Goal: Information Seeking & Learning: Learn about a topic

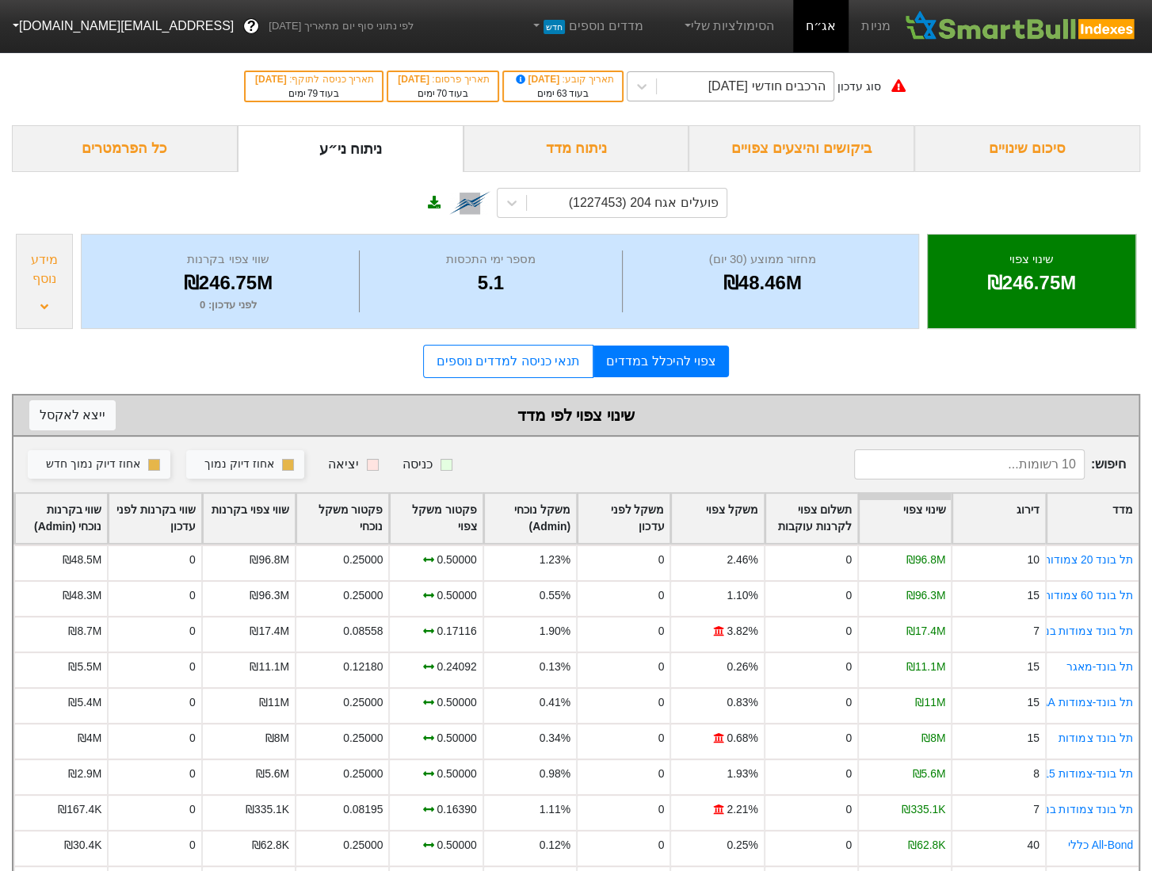
click at [736, 89] on div "הרכבים חודשי [DATE]" at bounding box center [767, 86] width 117 height 19
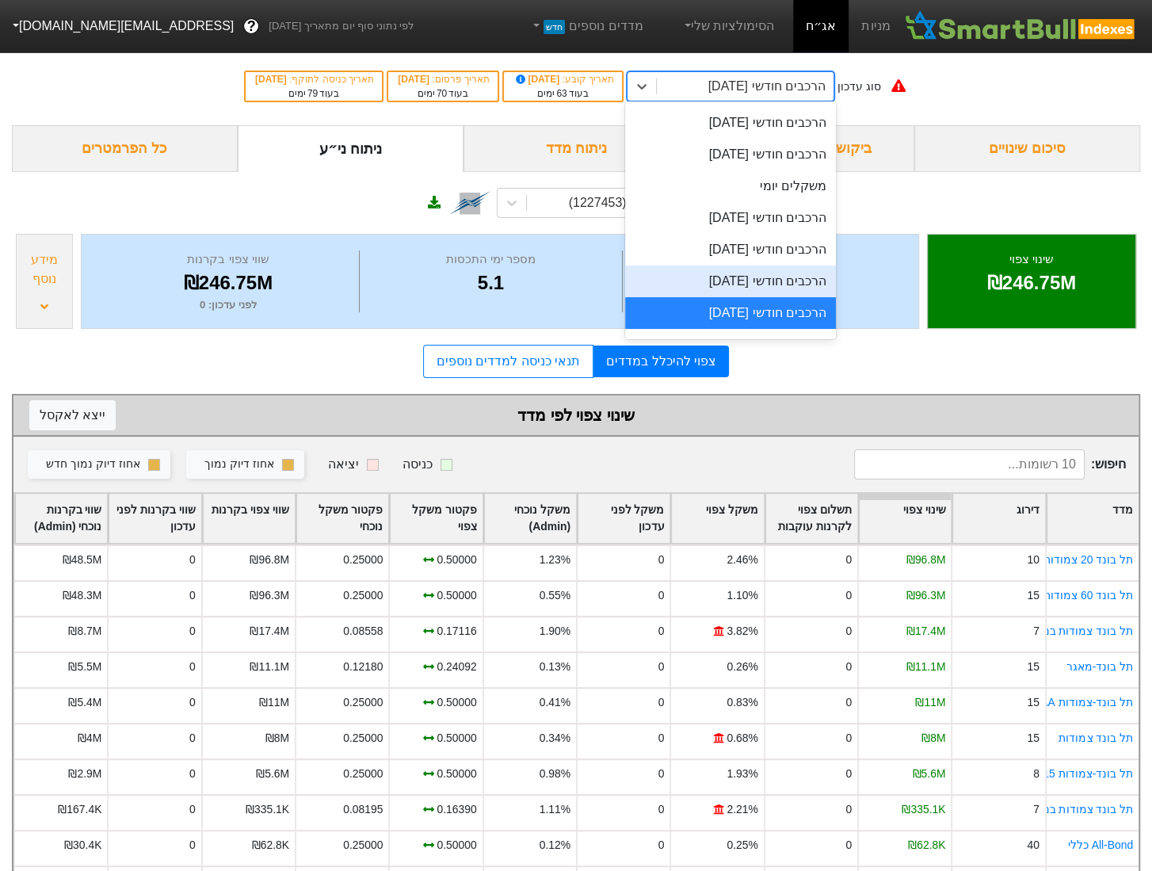
scroll to position [609, 0]
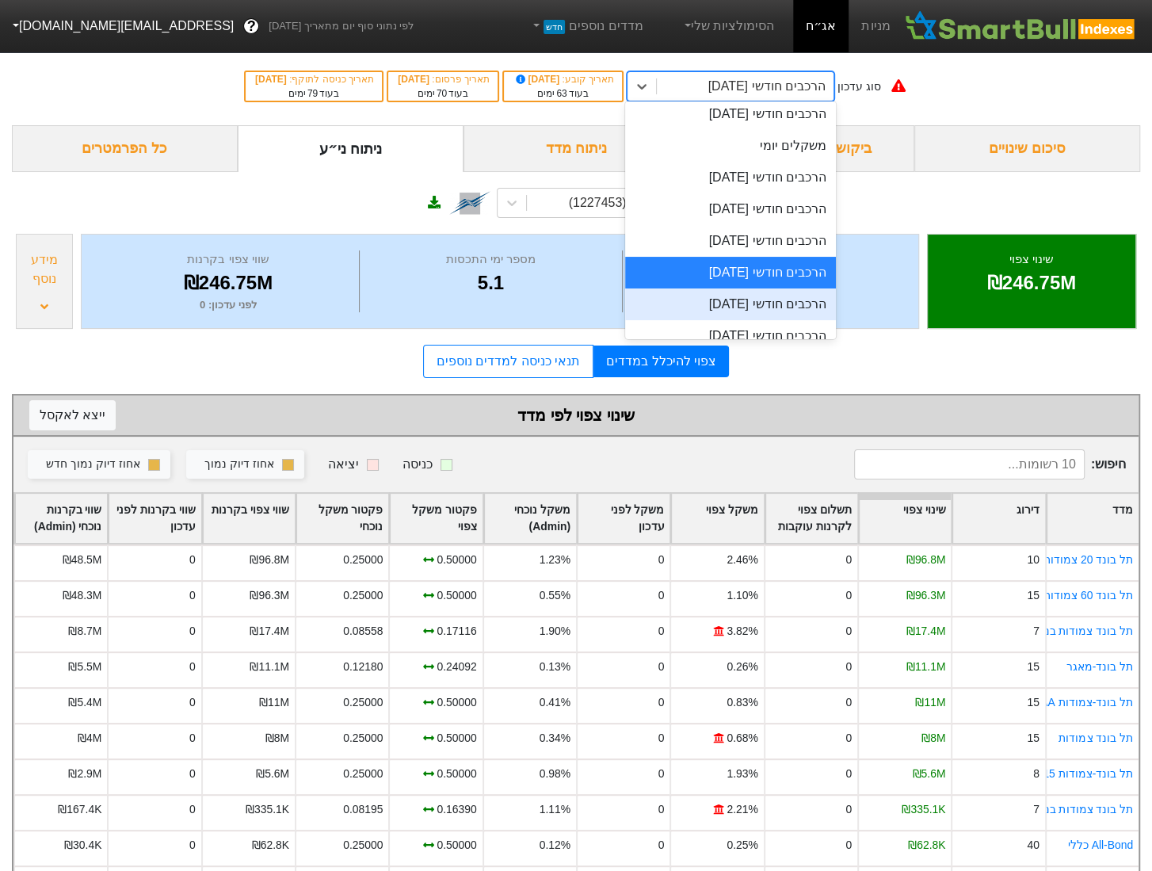
click at [774, 301] on div "הרכבים חודשי [DATE]" at bounding box center [730, 305] width 211 height 32
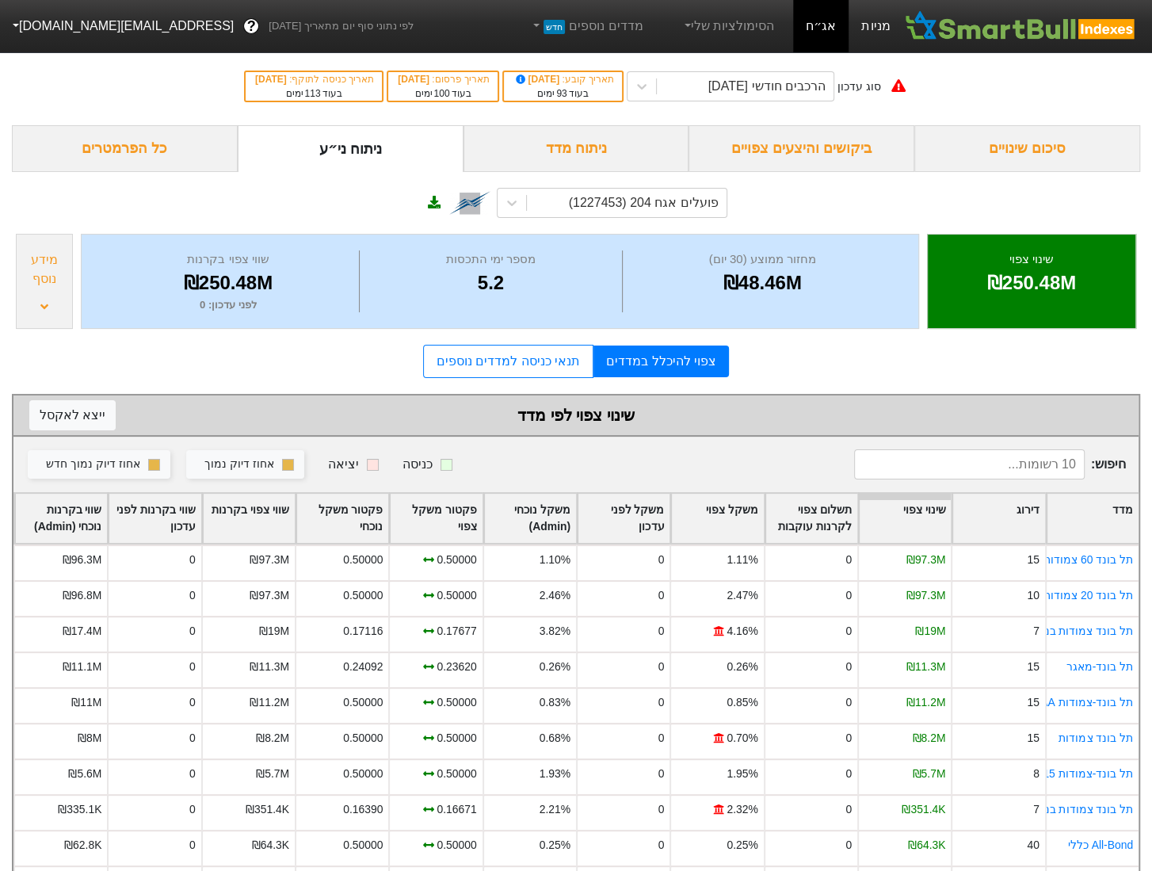
click at [881, 28] on link "מניות" at bounding box center [876, 26] width 54 height 52
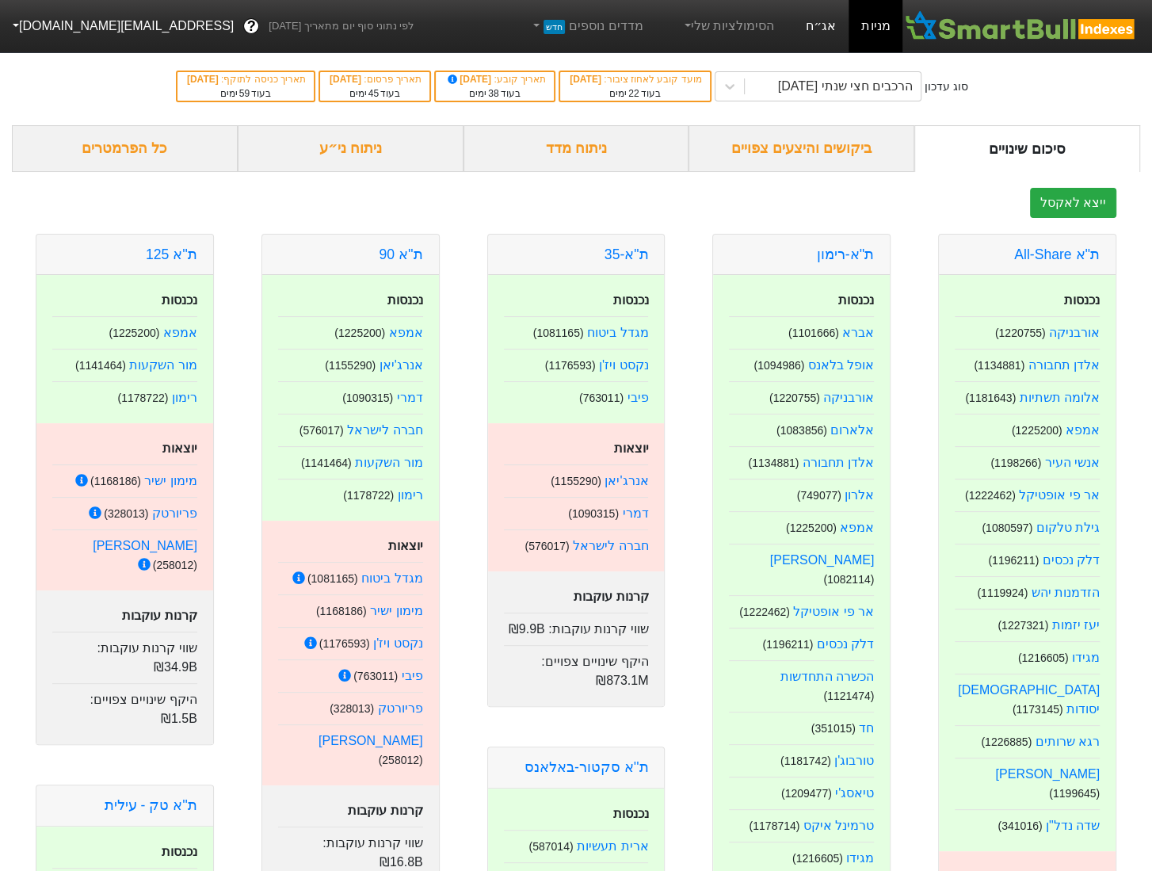
click at [809, 17] on link "אג״ח" at bounding box center [820, 26] width 55 height 52
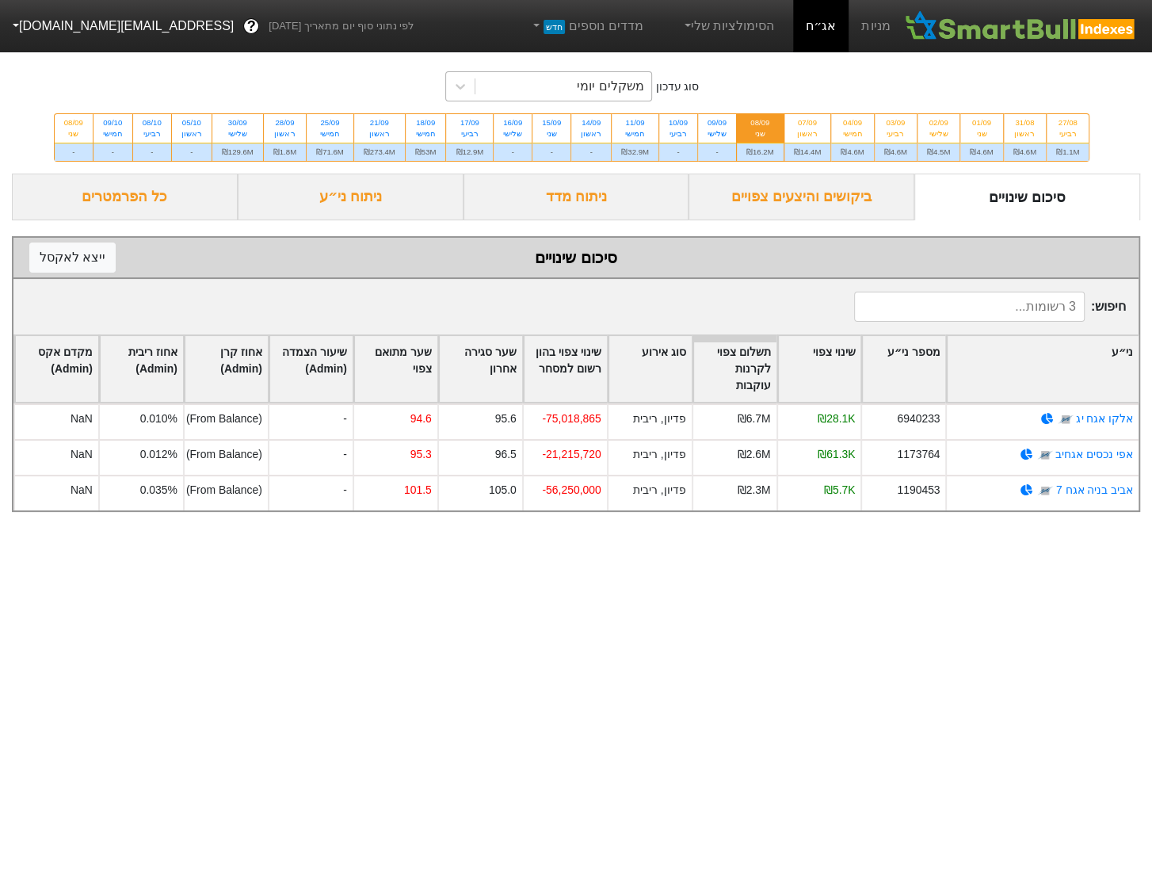
click at [623, 82] on div "משקלים יומי" at bounding box center [610, 86] width 67 height 19
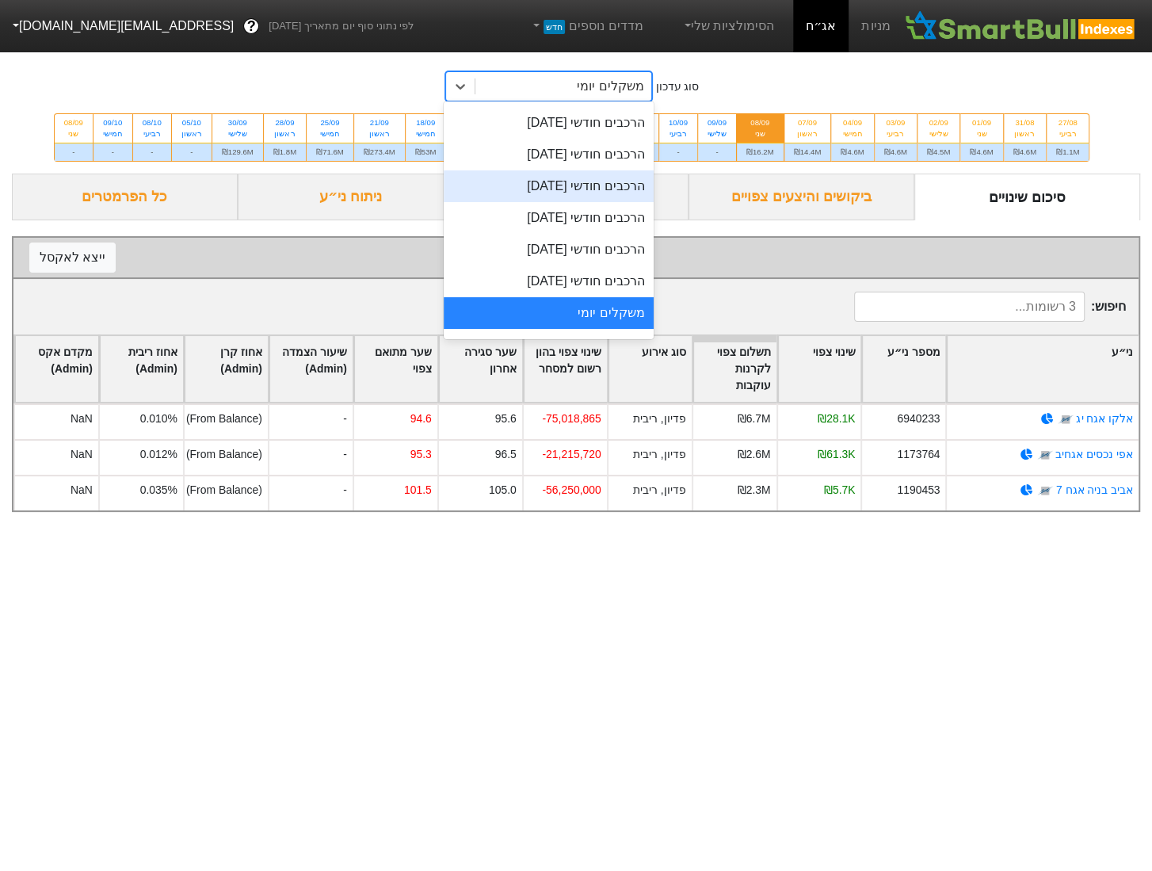
scroll to position [521, 0]
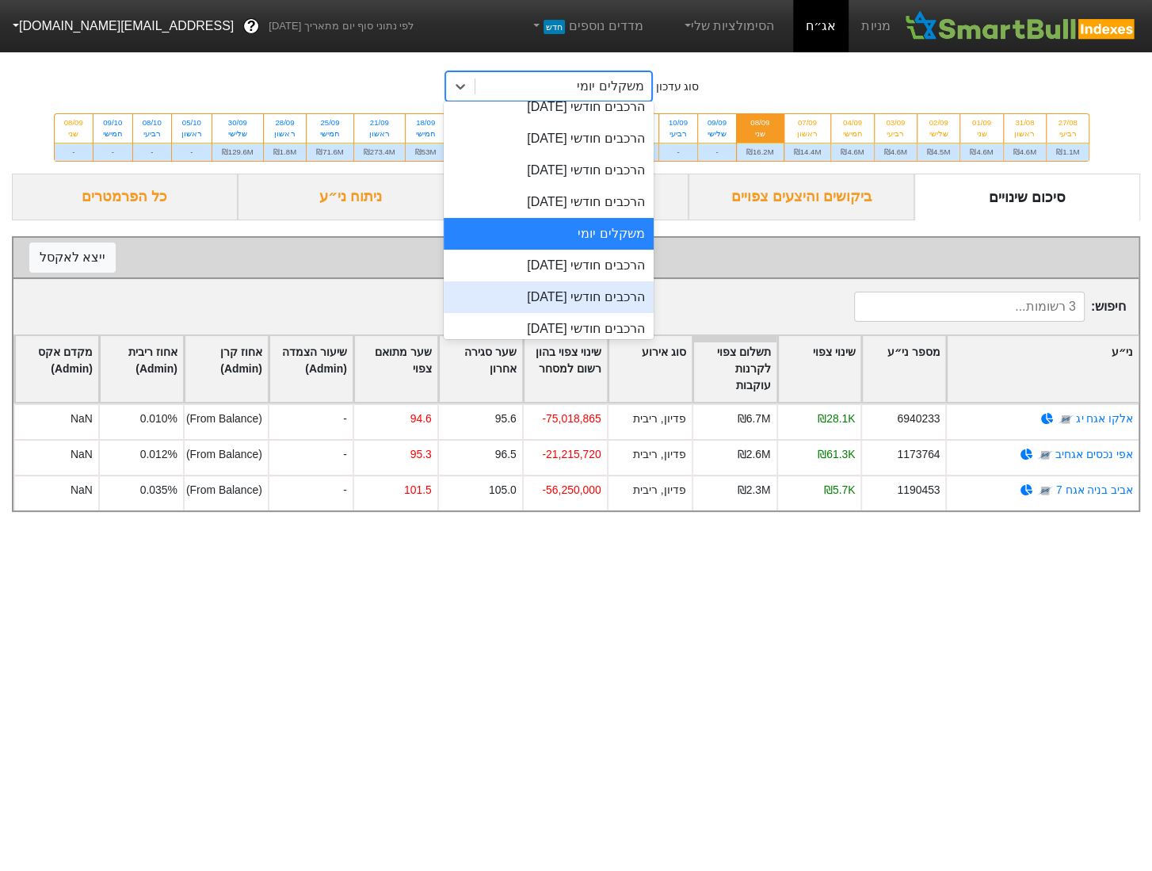
click at [608, 302] on div "הרכבים חודשי [DATE]" at bounding box center [549, 297] width 211 height 32
